Goal: Information Seeking & Learning: Learn about a topic

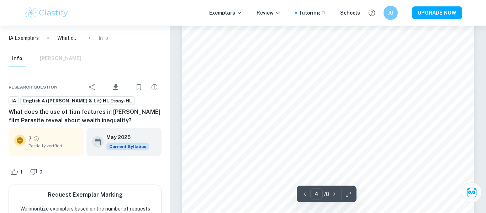
type input "3"
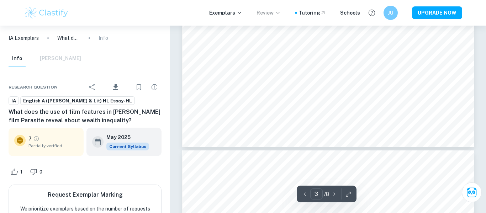
scroll to position [1013, 0]
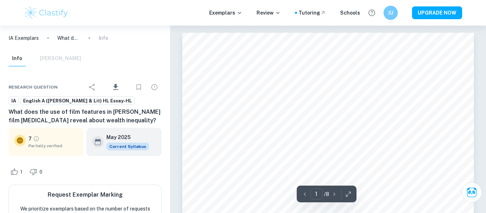
click at [27, 38] on p "IA Exemplars" at bounding box center [24, 38] width 30 height 8
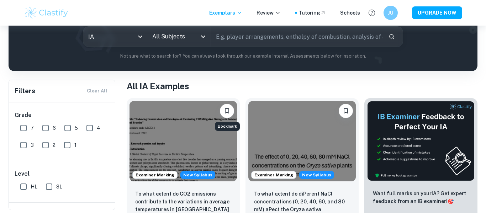
scroll to position [89, 0]
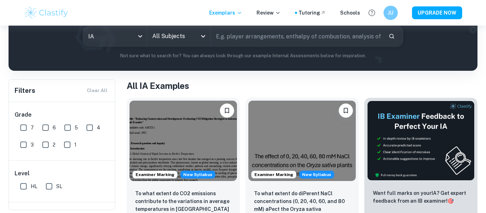
click at [165, 38] on input "All Subjects" at bounding box center [173, 37] width 47 height 14
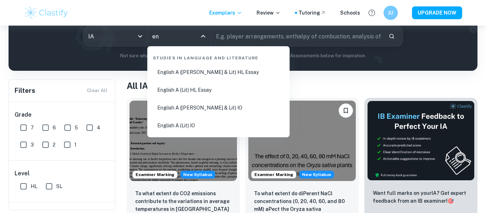
type input "eng"
click at [197, 75] on li "English A ([PERSON_NAME] & Lit) HL Essay" at bounding box center [218, 72] width 137 height 16
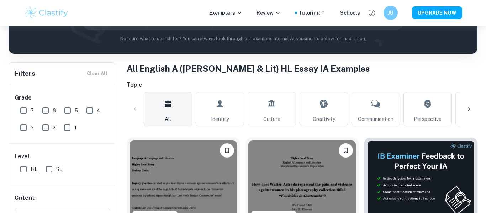
scroll to position [137, 0]
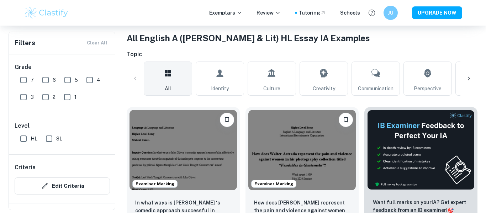
click at [468, 79] on icon at bounding box center [469, 79] width 2 height 4
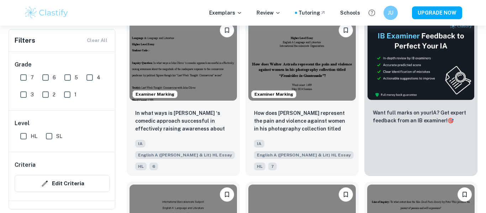
scroll to position [230, 0]
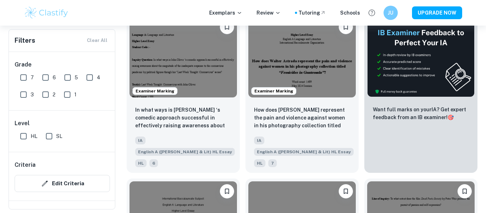
click at [41, 80] on input "6" at bounding box center [45, 77] width 14 height 14
checkbox input "true"
click at [20, 78] on input "7" at bounding box center [23, 77] width 14 height 14
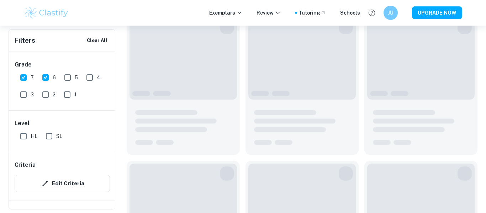
click at [24, 78] on input "7" at bounding box center [23, 77] width 14 height 14
checkbox input "true"
click at [44, 78] on input "6" at bounding box center [45, 77] width 14 height 14
checkbox input "false"
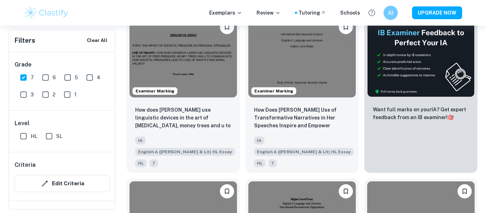
click at [22, 138] on input "HL" at bounding box center [23, 136] width 14 height 14
checkbox input "true"
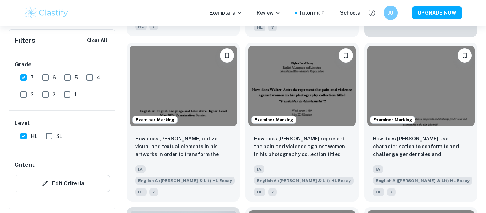
scroll to position [383, 0]
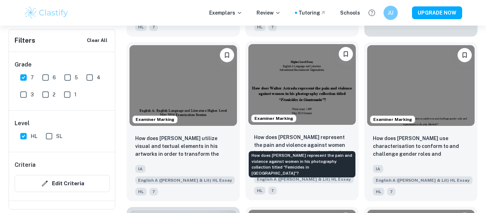
click at [300, 134] on p "How does [PERSON_NAME] represent the pain and violence against women in his pho…" at bounding box center [302, 145] width 96 height 24
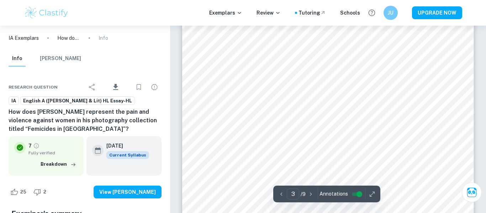
scroll to position [1058, 0]
type input "8"
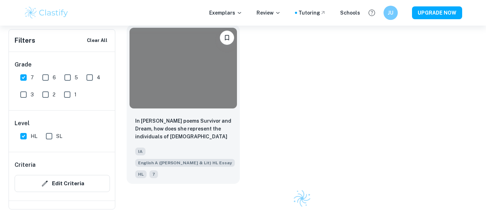
scroll to position [383, 0]
